Goal: Task Accomplishment & Management: Use online tool/utility

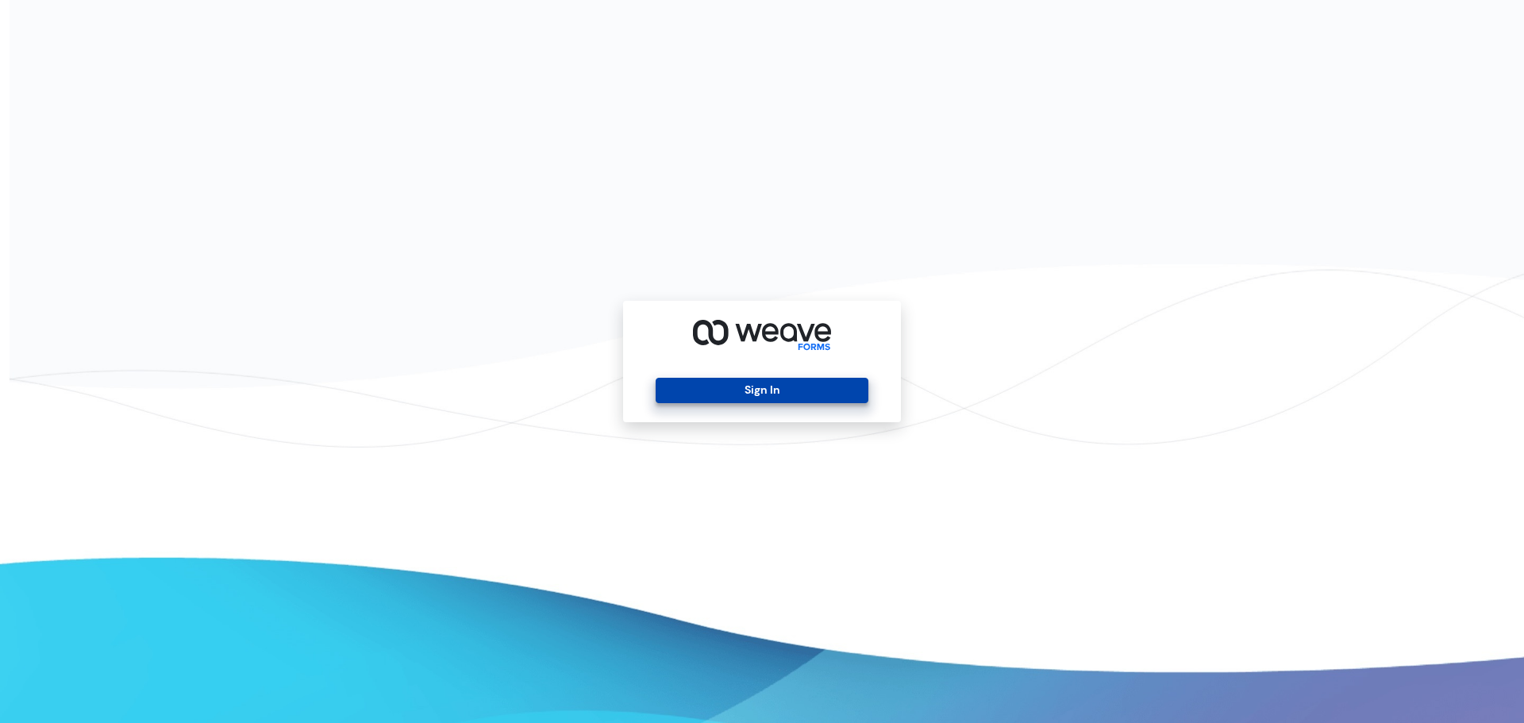
click at [781, 386] on button "Sign In" at bounding box center [762, 390] width 212 height 25
